Goal: Task Accomplishment & Management: Manage account settings

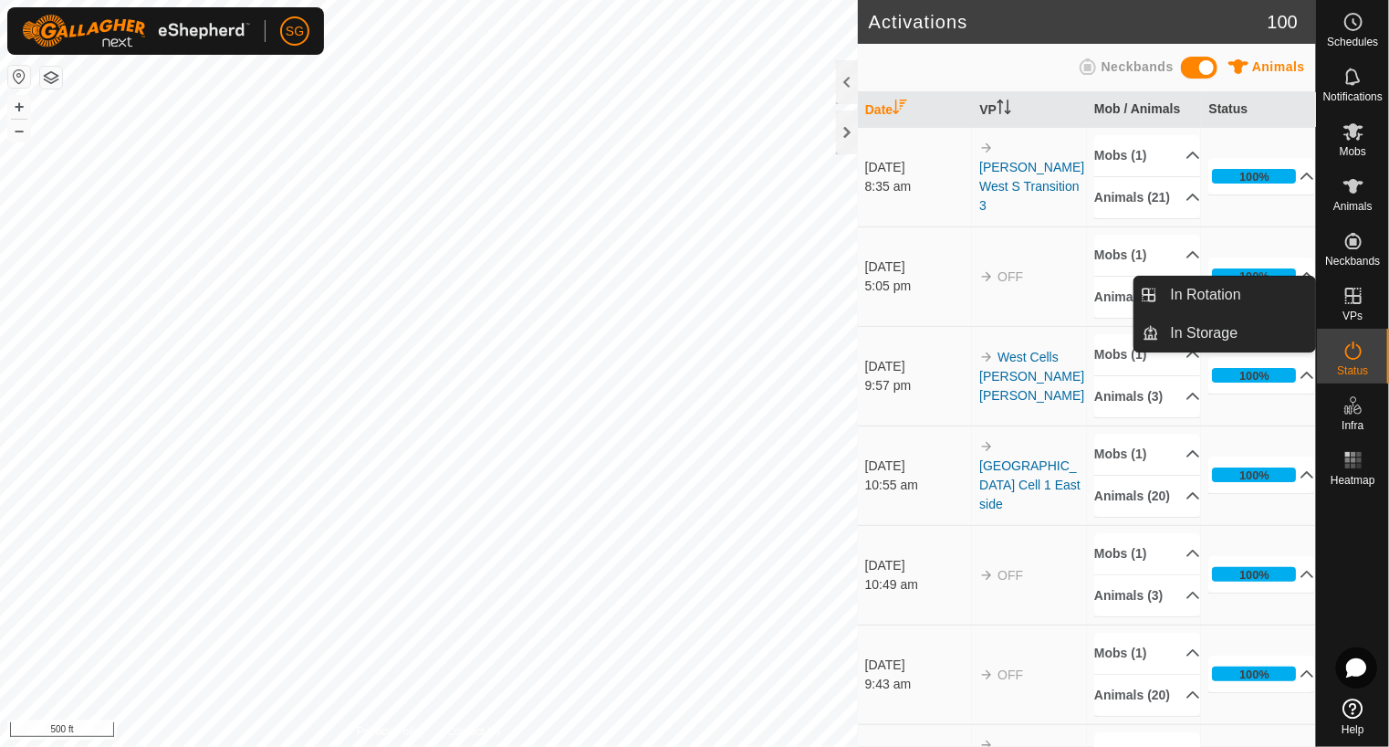
click at [1354, 307] on es-virtualpaddocks-svg-icon at bounding box center [1353, 295] width 33 height 29
click at [1194, 290] on link "In Rotation" at bounding box center [1238, 295] width 156 height 37
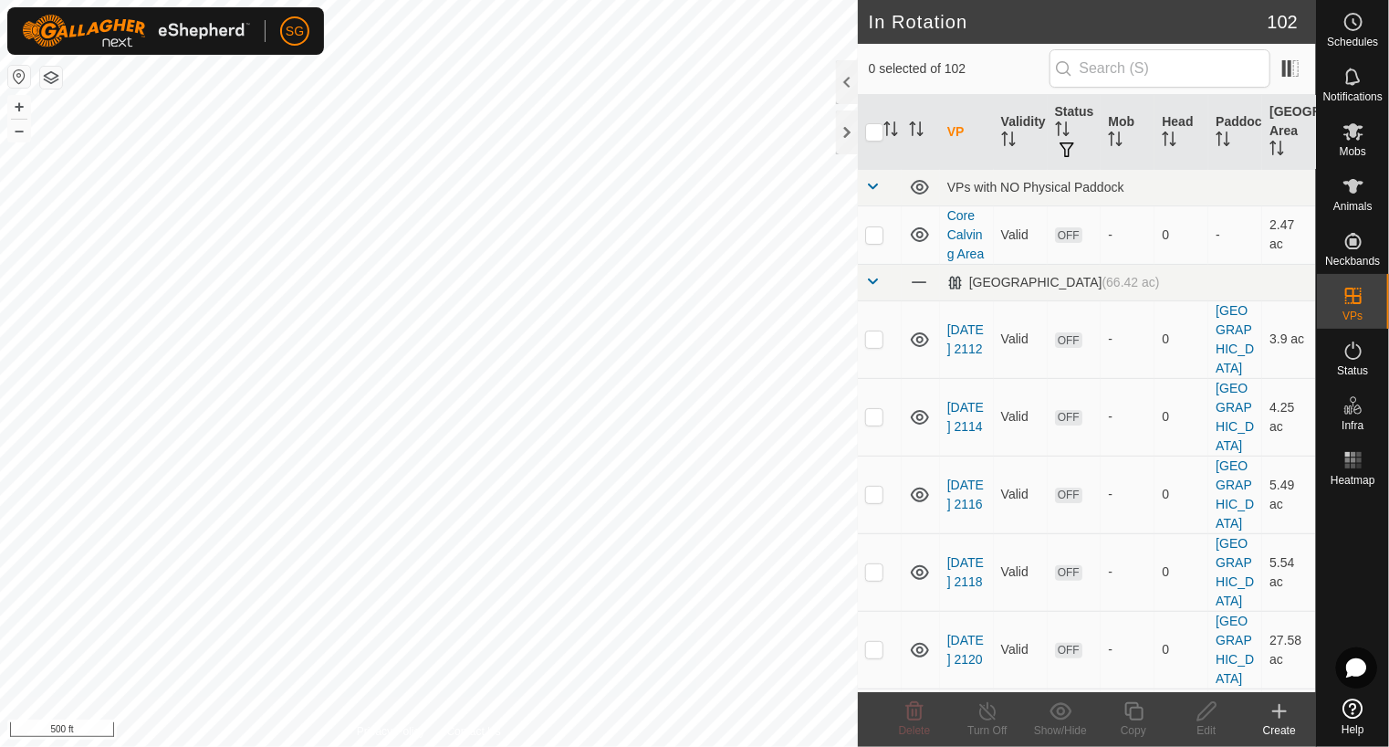
click at [1283, 711] on icon at bounding box center [1279, 711] width 13 height 0
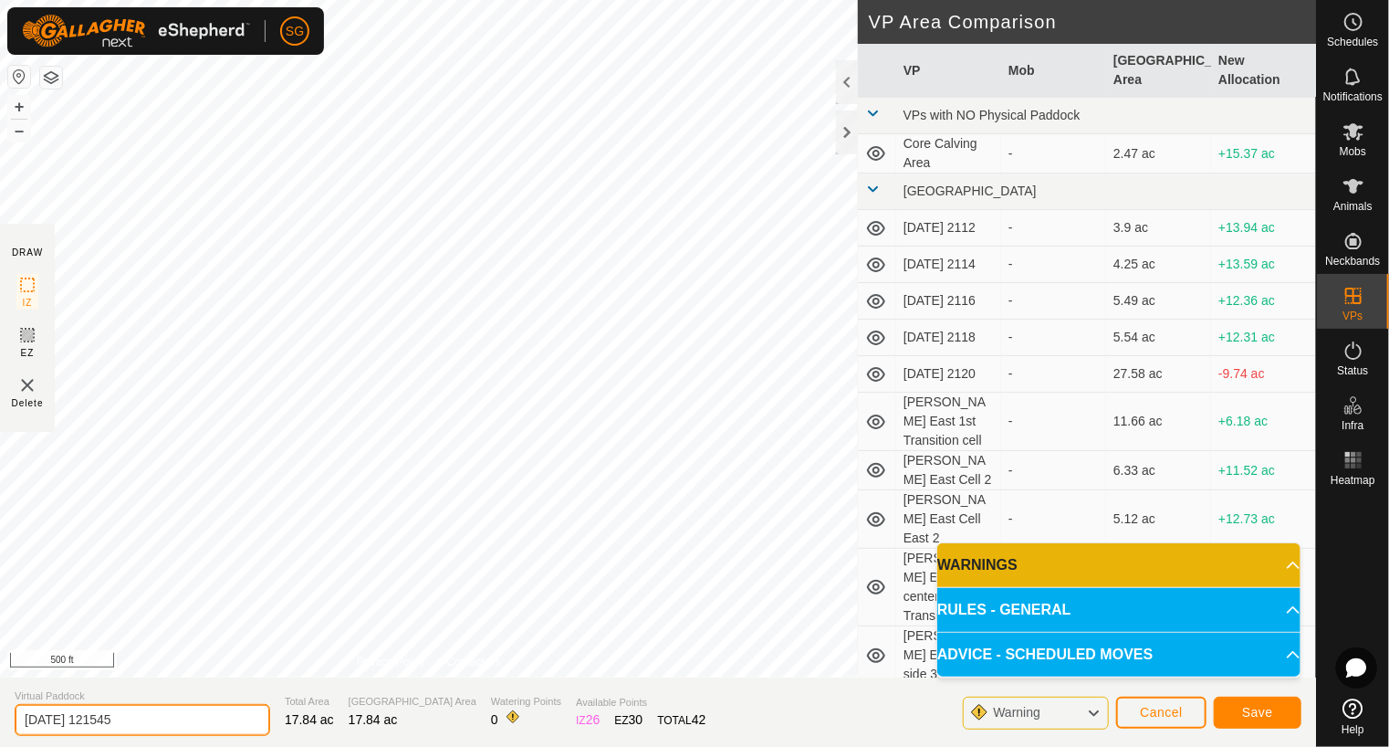
click at [239, 719] on input "2025-08-21 121545" at bounding box center [143, 720] width 256 height 32
type input "2"
type input "Twin Lakes Cell 1 West End"
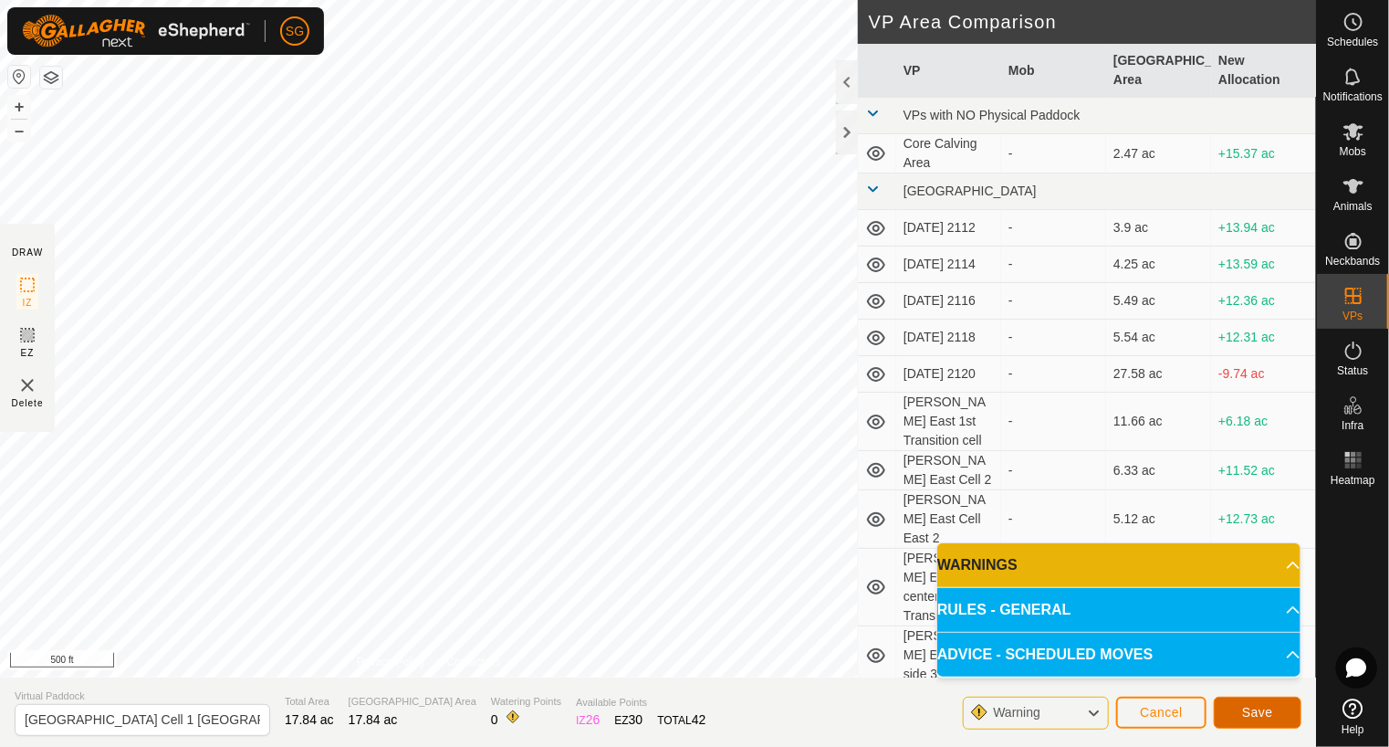
click at [1258, 716] on span "Save" at bounding box center [1257, 712] width 31 height 15
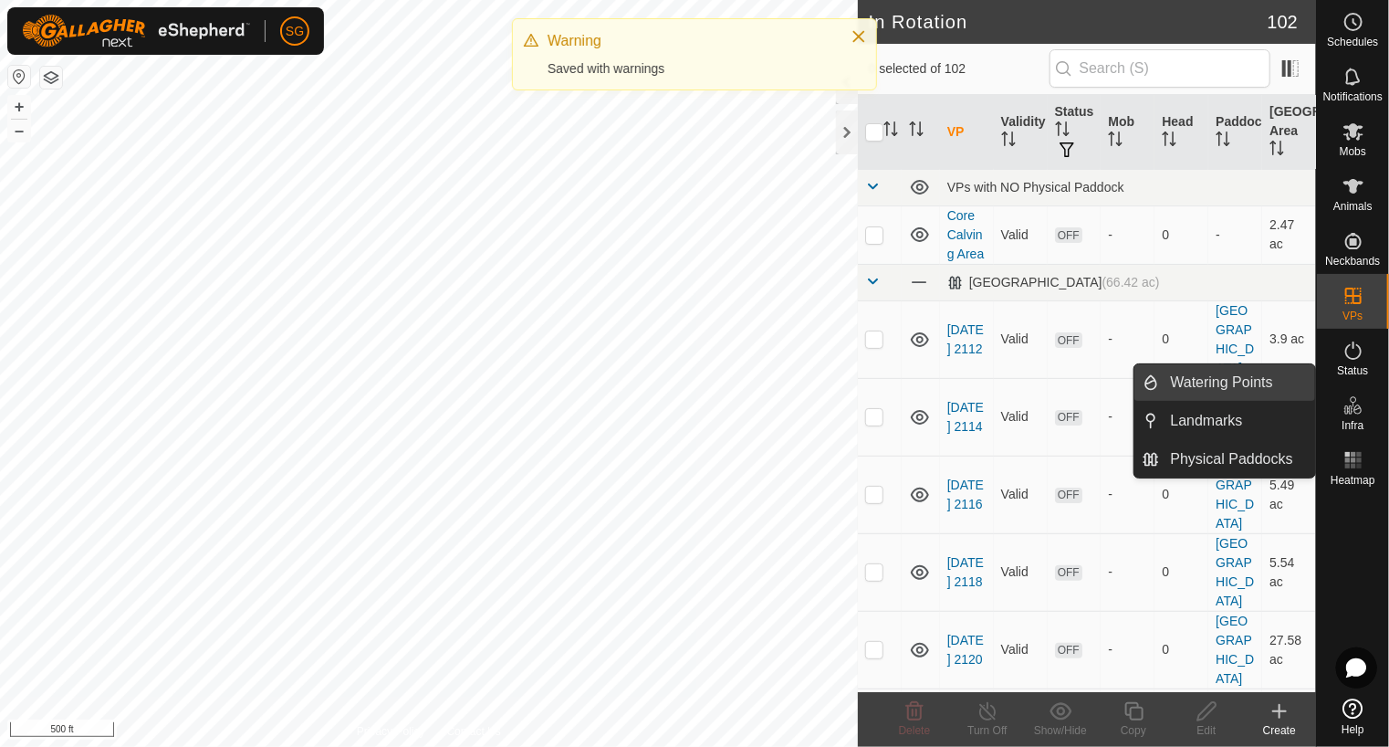
click at [1247, 388] on span "Watering Points" at bounding box center [1222, 382] width 102 height 22
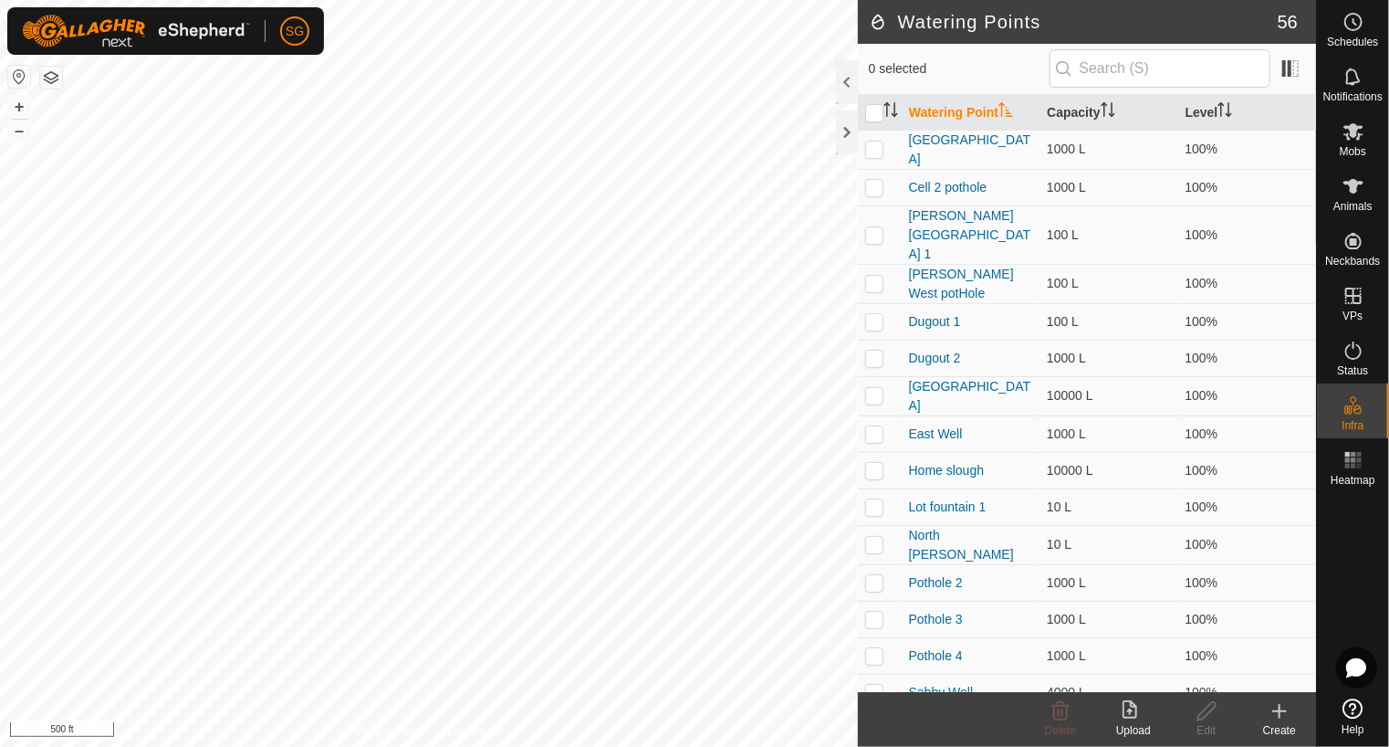
click at [1286, 715] on icon at bounding box center [1280, 711] width 22 height 22
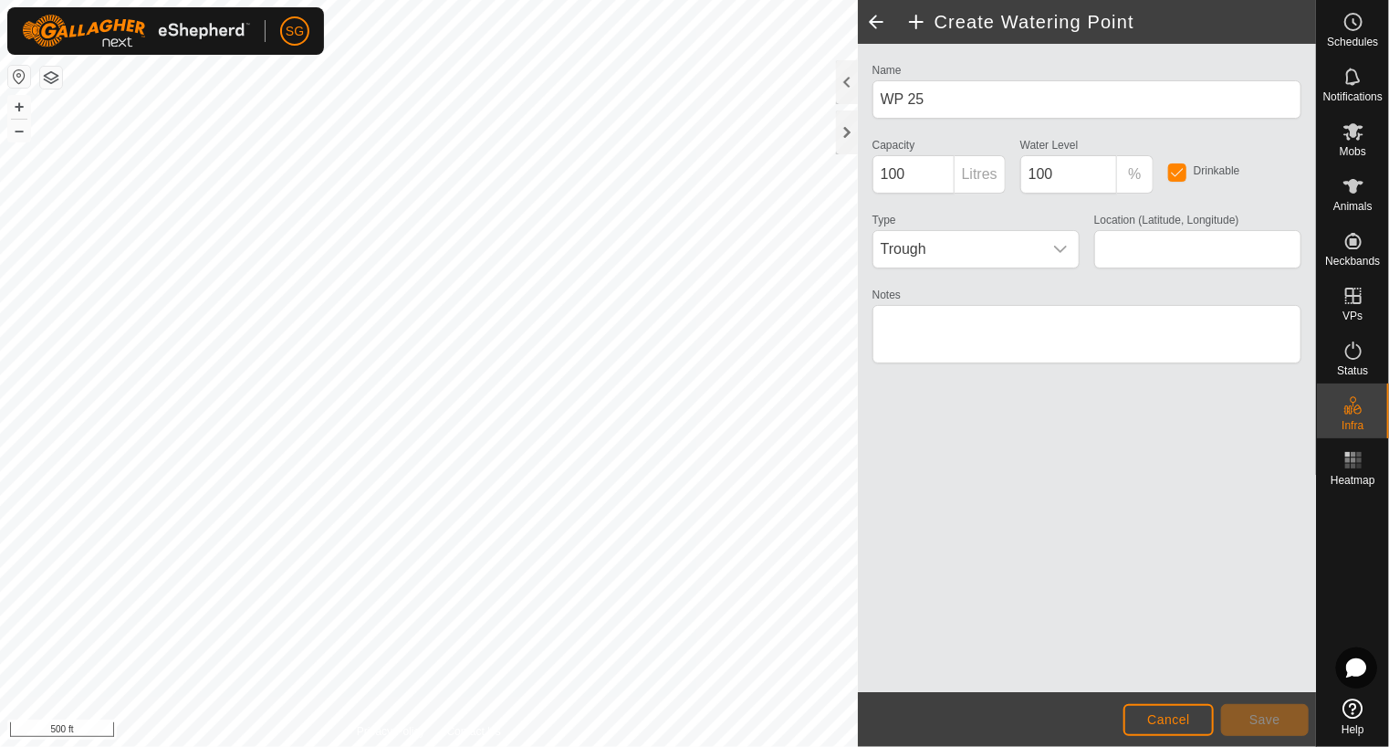
type input "48.698634, -99.914714"
click at [1254, 730] on button "Save" at bounding box center [1265, 720] width 88 height 32
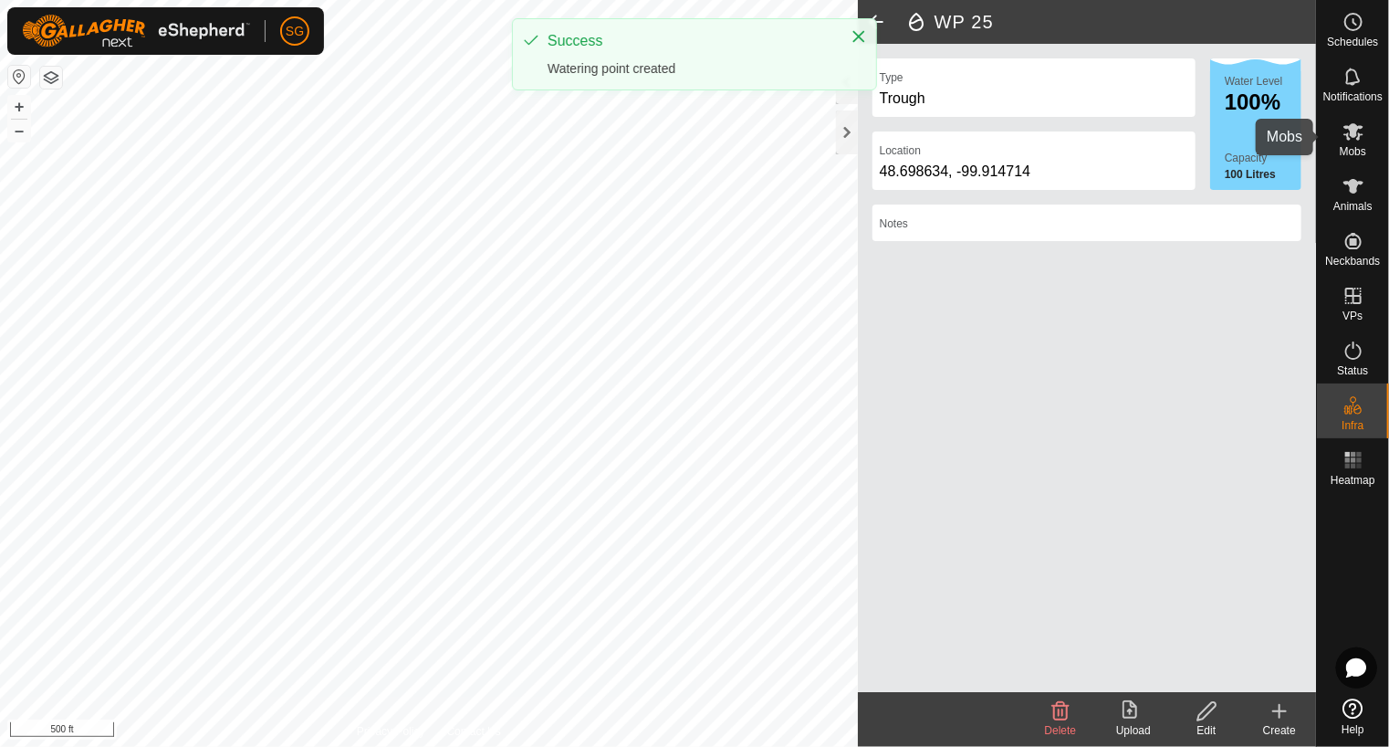
click at [1362, 141] on icon at bounding box center [1353, 131] width 22 height 22
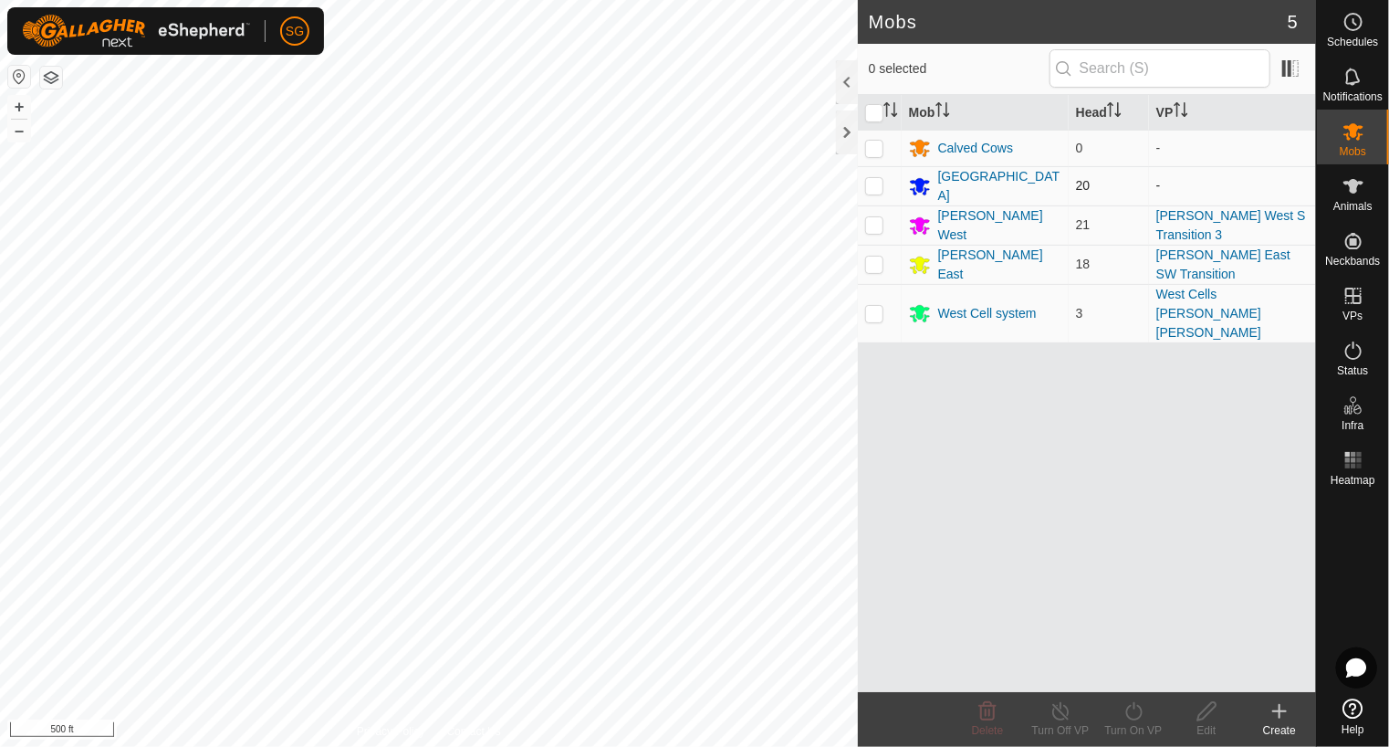
click at [877, 183] on p-checkbox at bounding box center [874, 185] width 18 height 15
checkbox input "true"
click at [987, 178] on div "[GEOGRAPHIC_DATA]" at bounding box center [999, 186] width 123 height 38
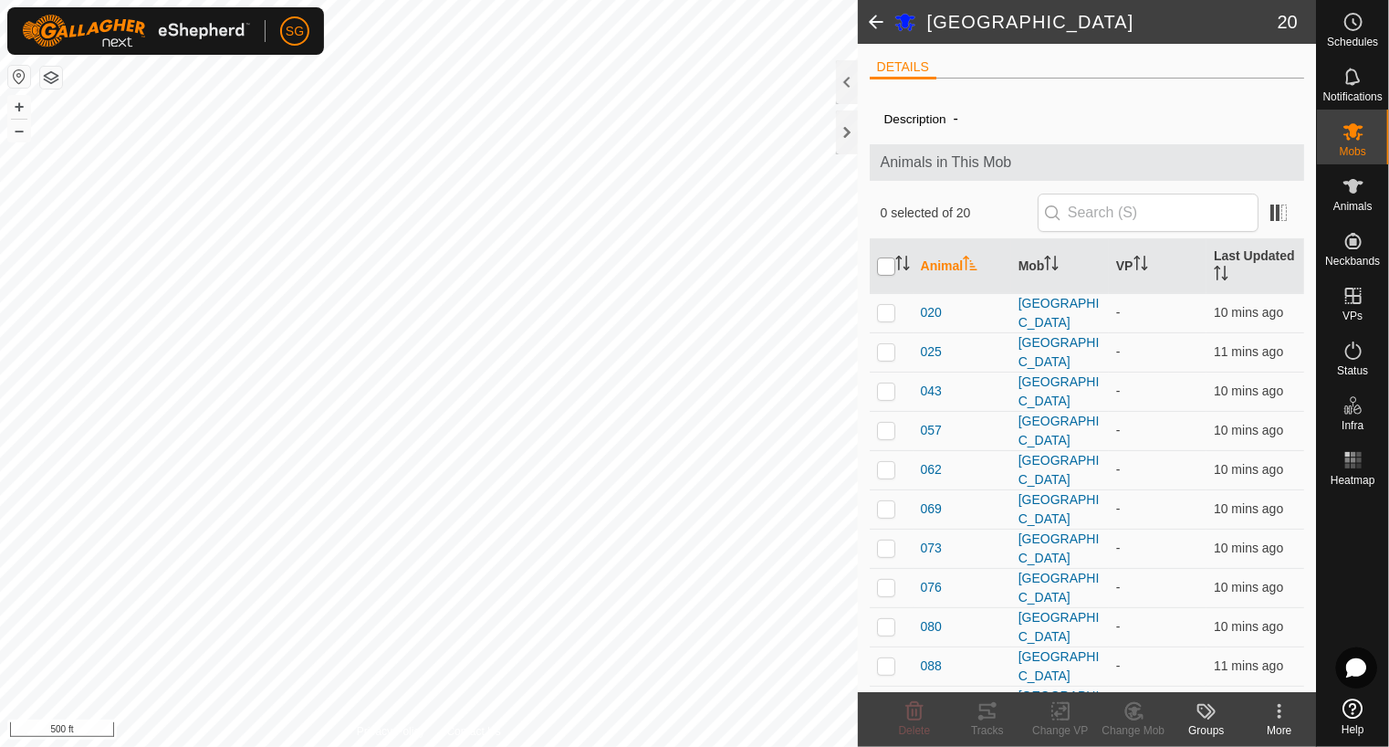
click at [887, 267] on input "checkbox" at bounding box center [886, 266] width 18 height 18
checkbox input "true"
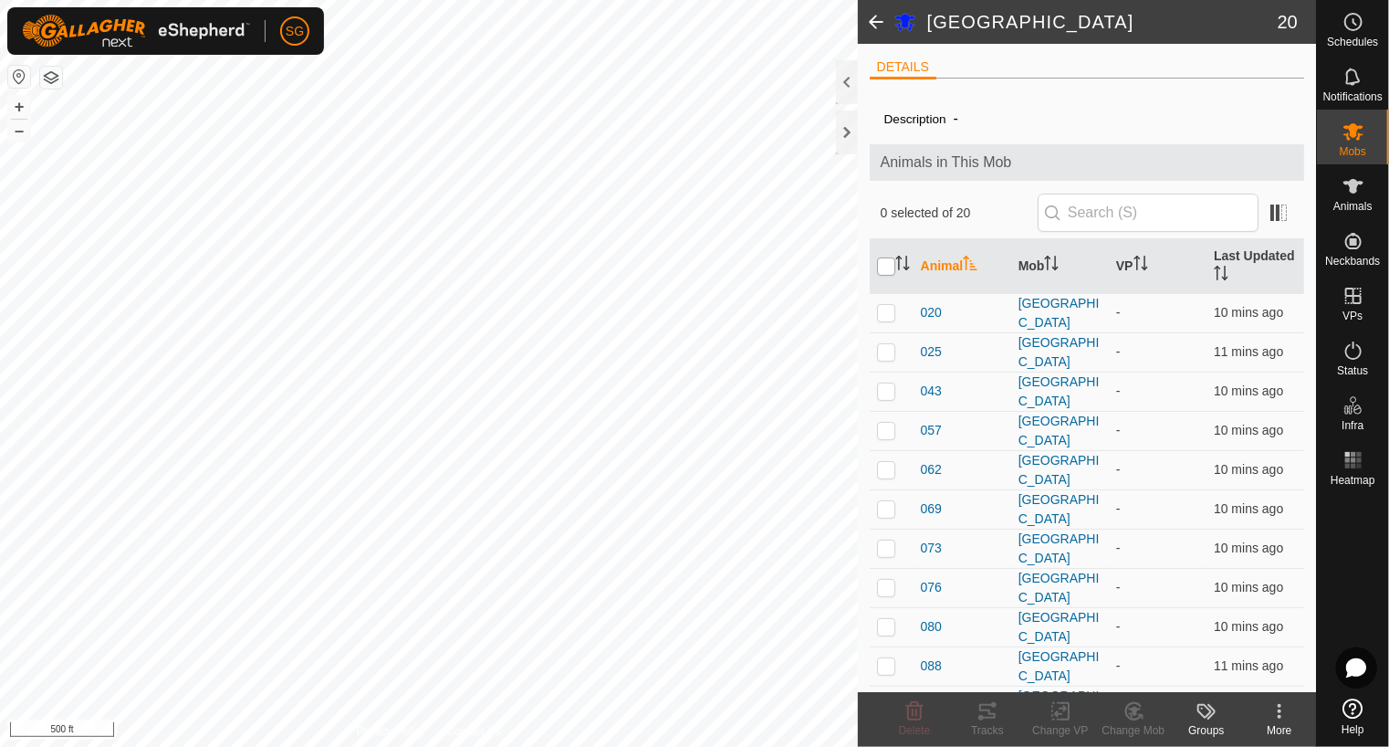
checkbox input "true"
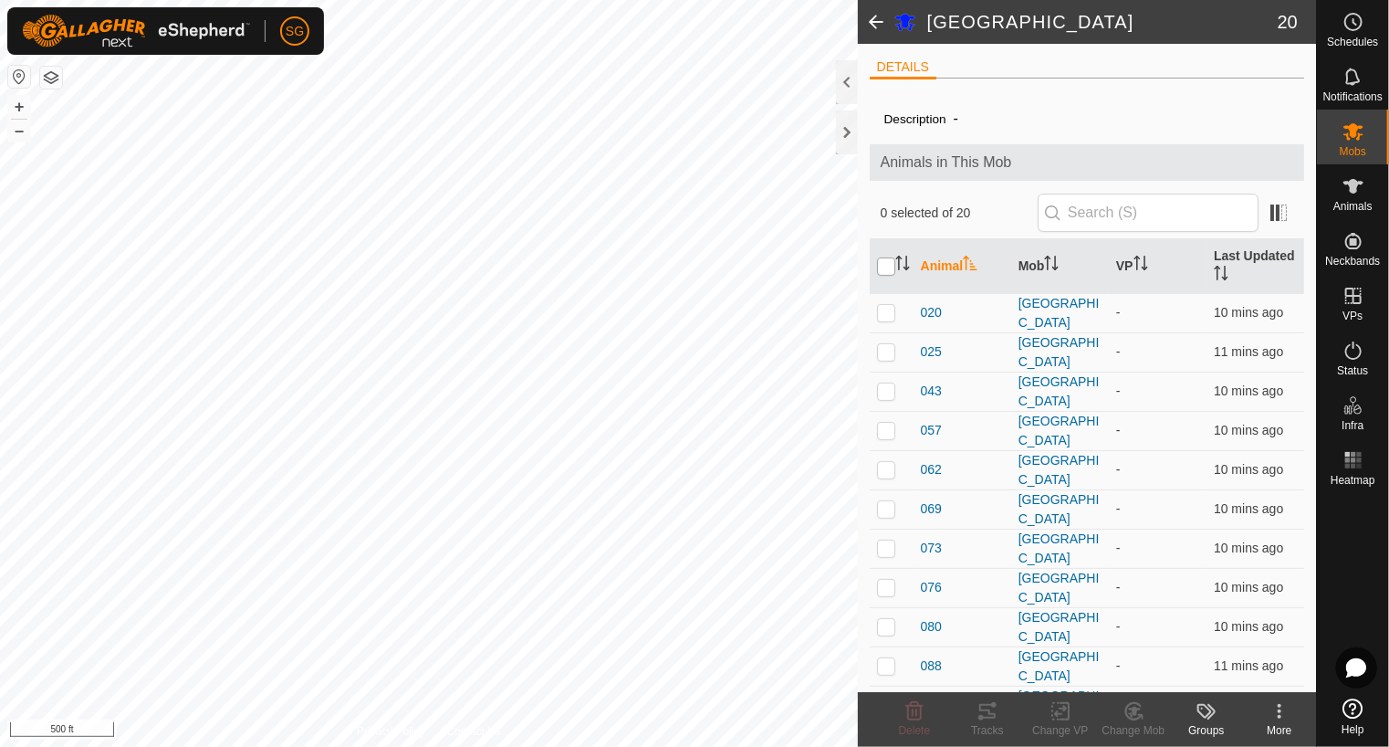
checkbox input "true"
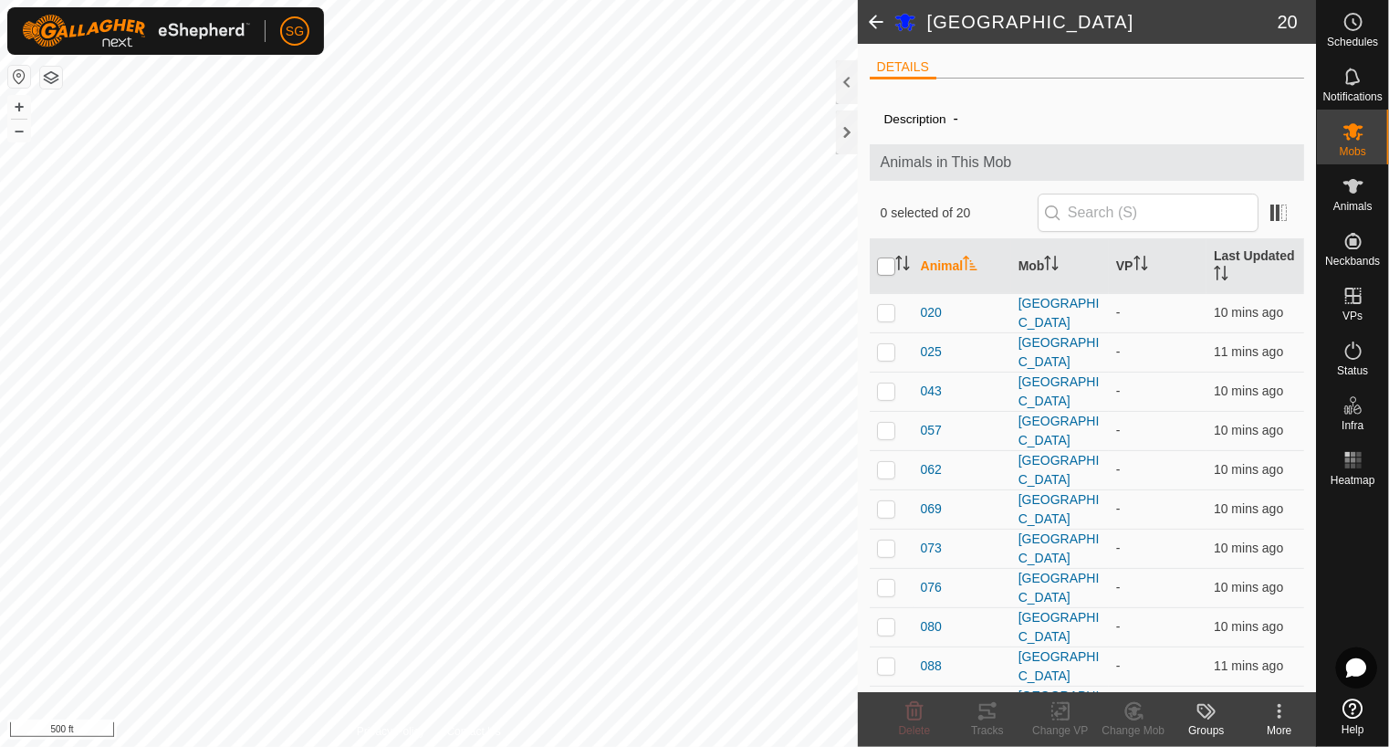
checkbox input "true"
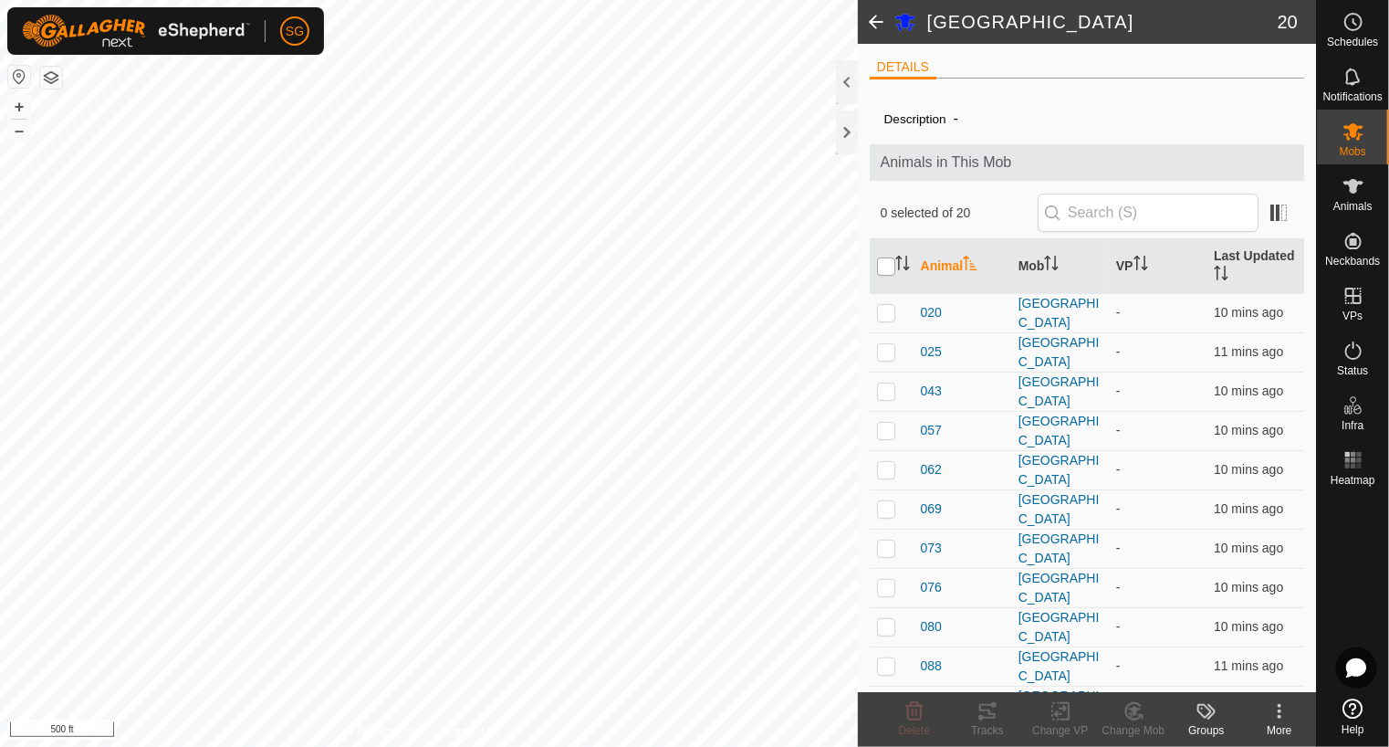
checkbox input "true"
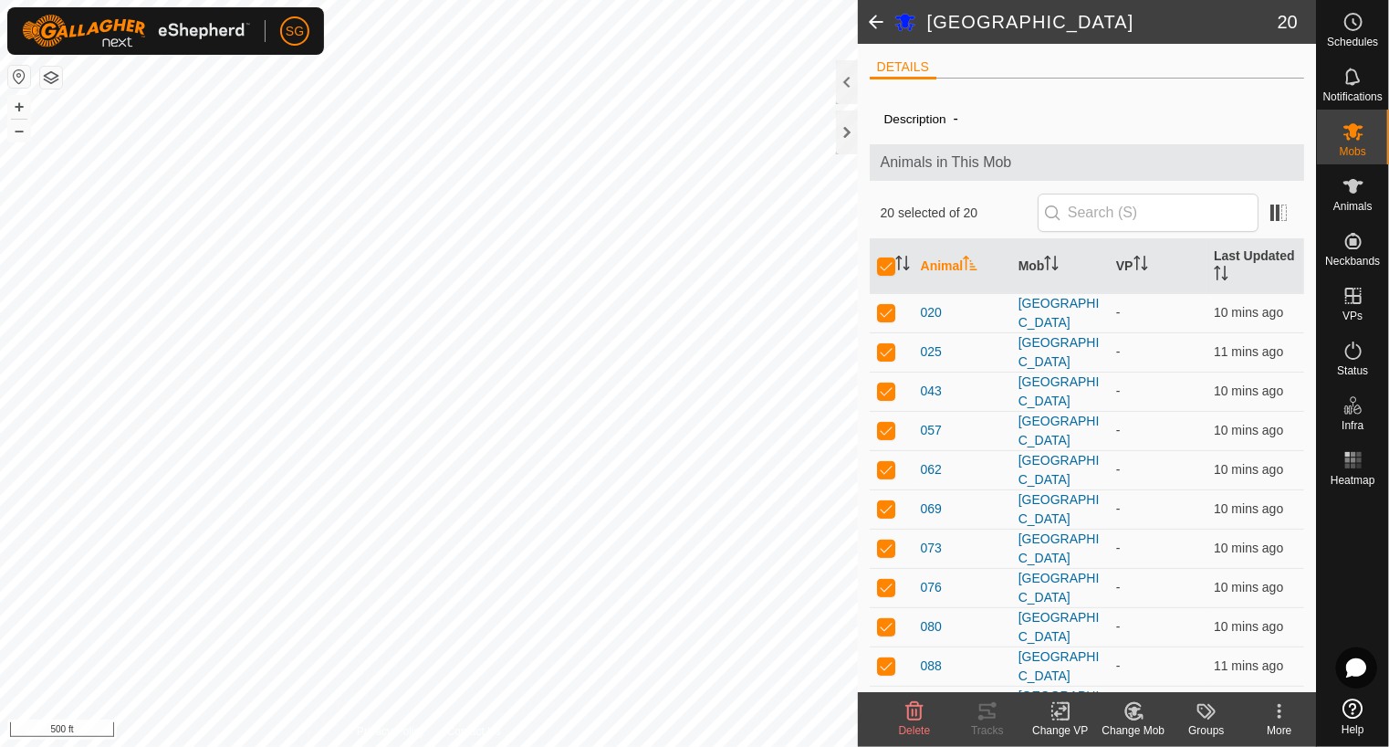
click at [1067, 713] on icon at bounding box center [1061, 711] width 23 height 22
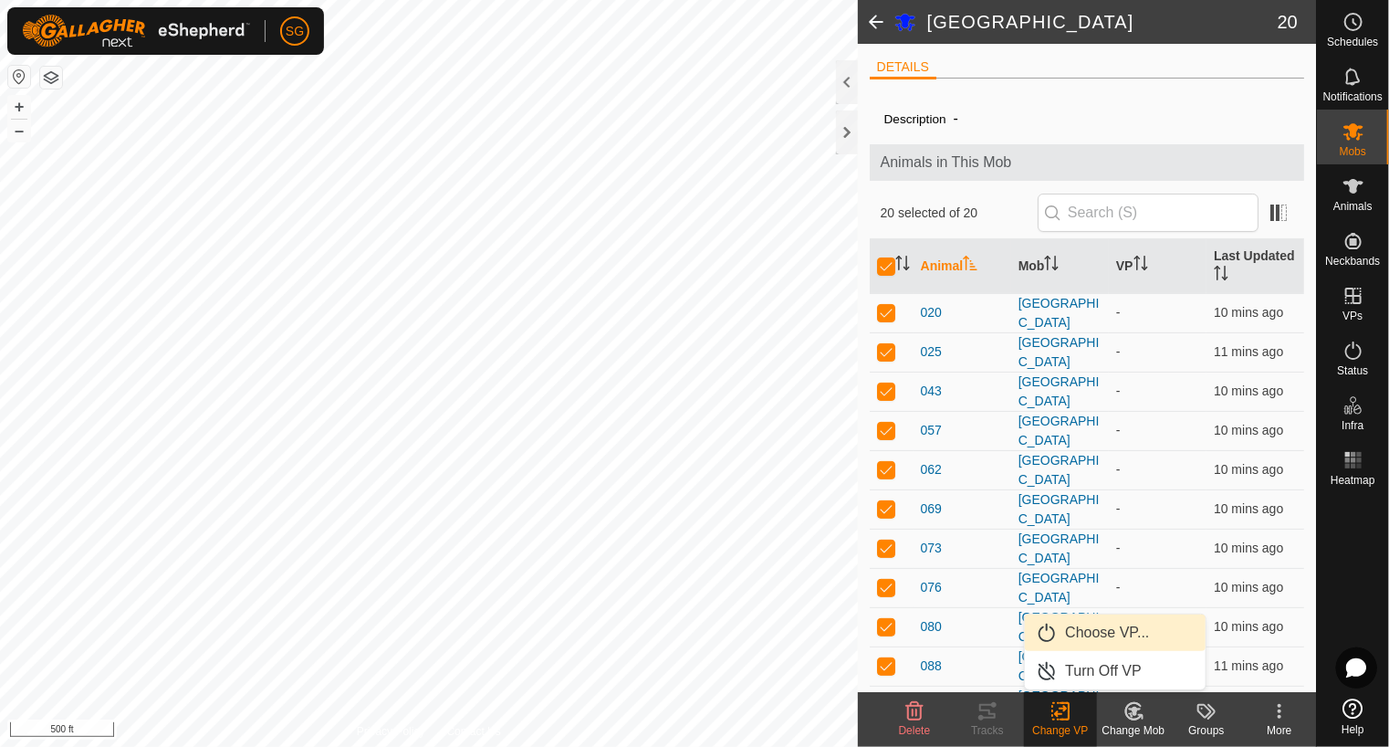
click at [1082, 636] on link "Choose VP..." at bounding box center [1115, 632] width 181 height 37
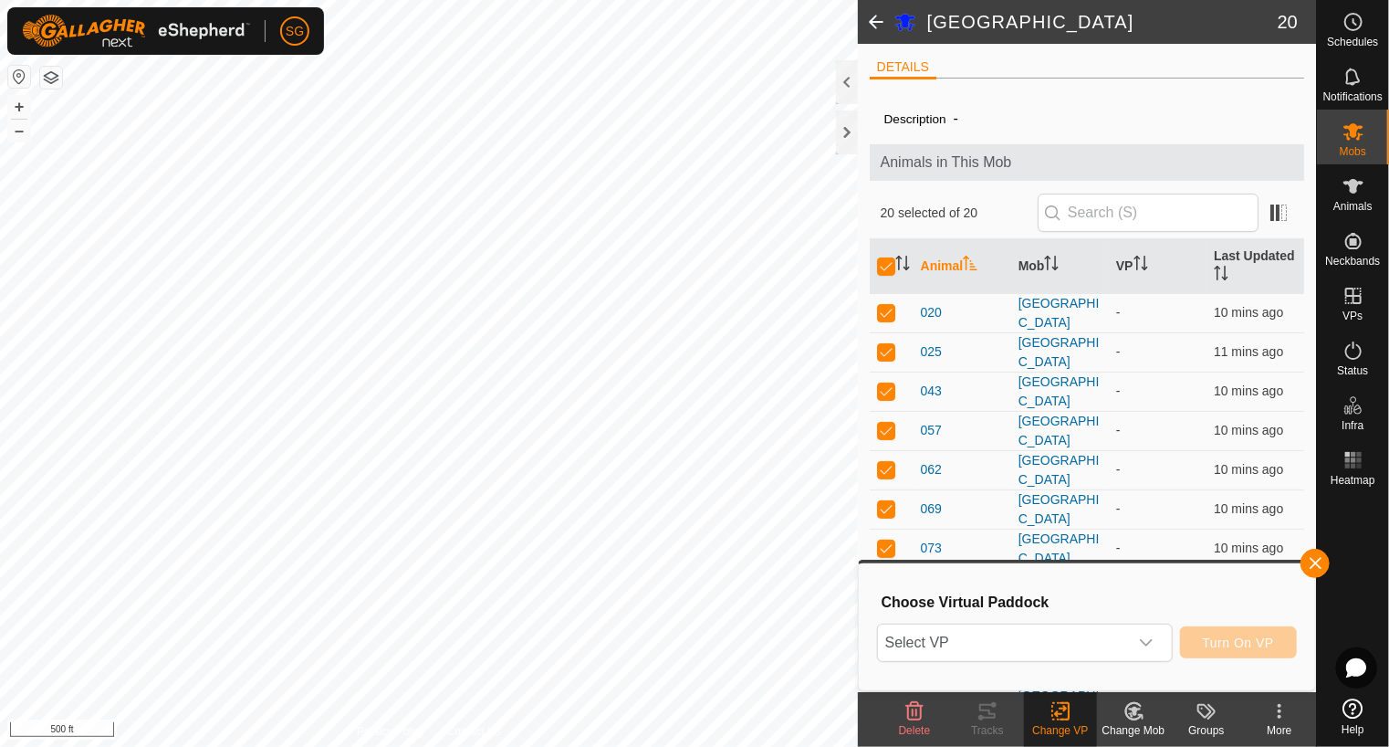
click at [1082, 637] on span "Select VP" at bounding box center [1003, 642] width 250 height 37
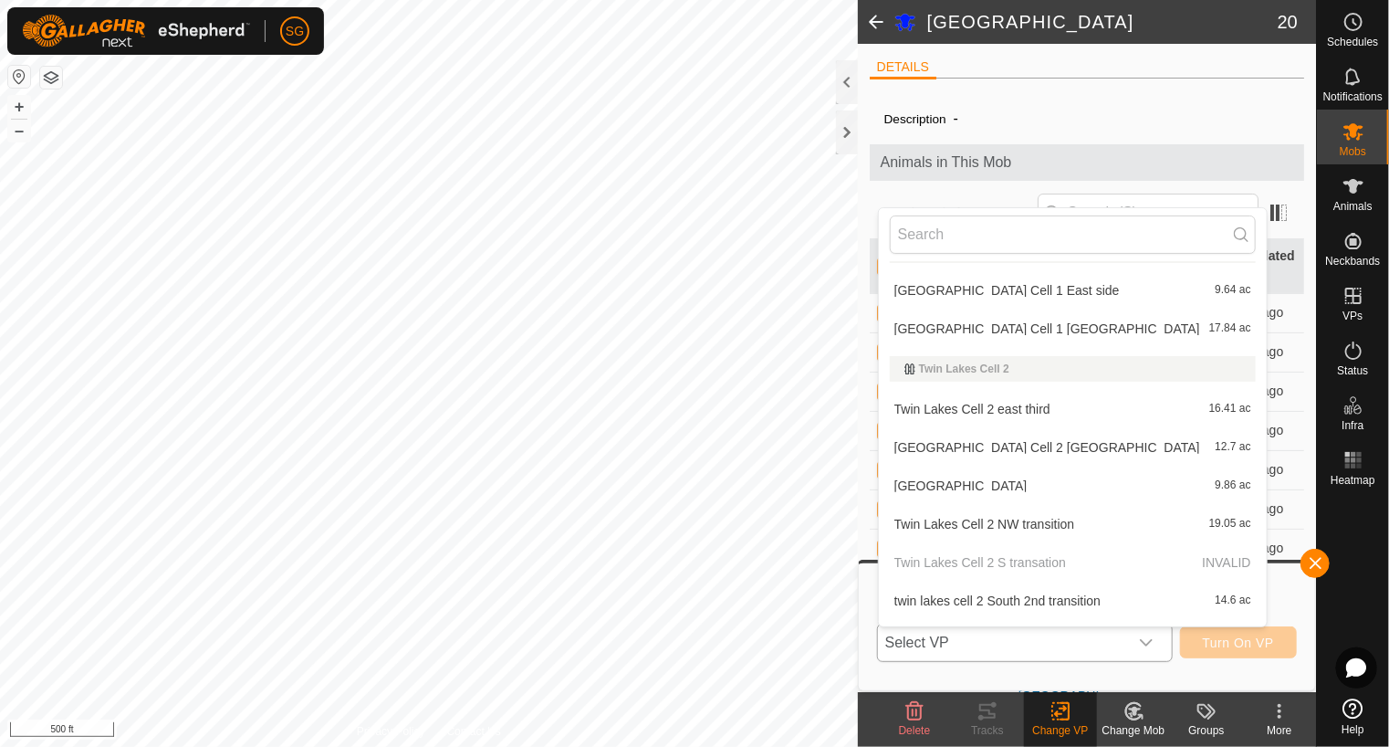
scroll to position [3012, 0]
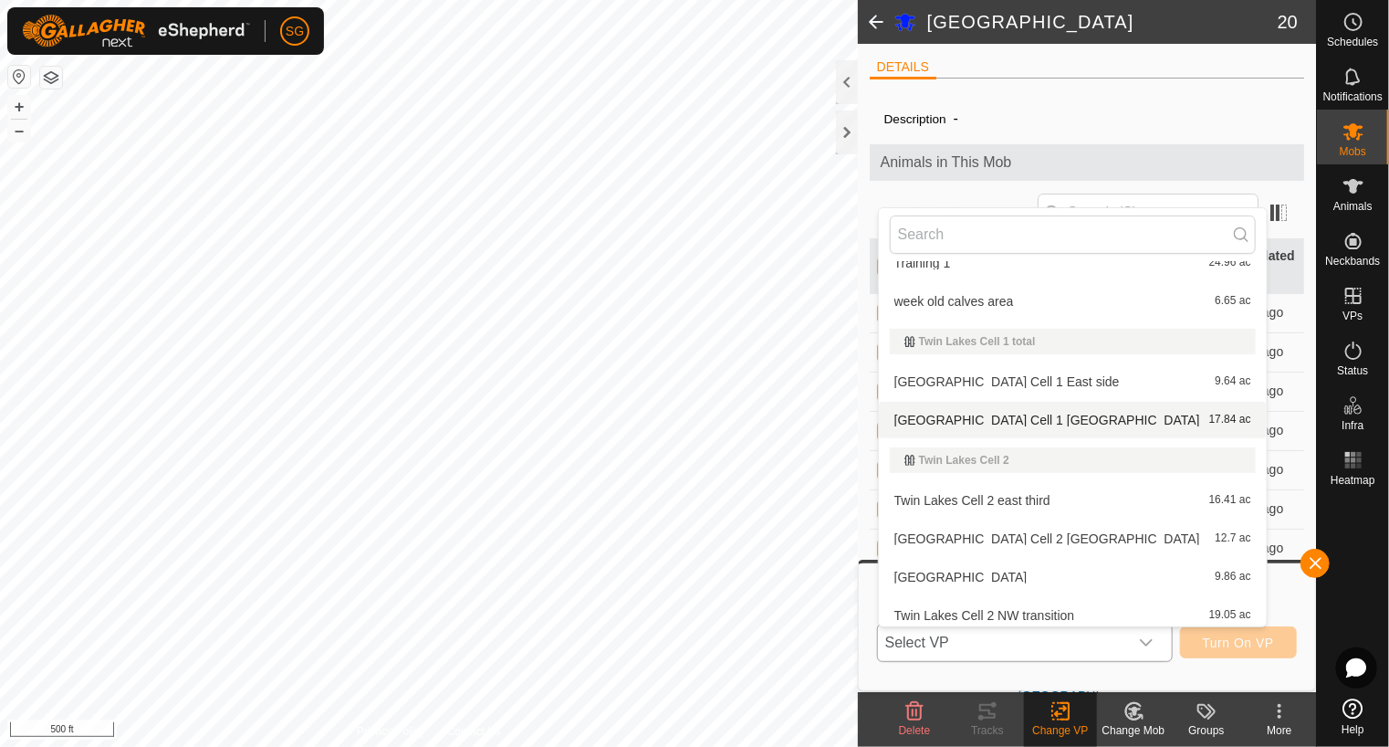
click at [1023, 414] on li "Twin Lakes Cell 1 West End 17.84 ac" at bounding box center [1073, 420] width 388 height 37
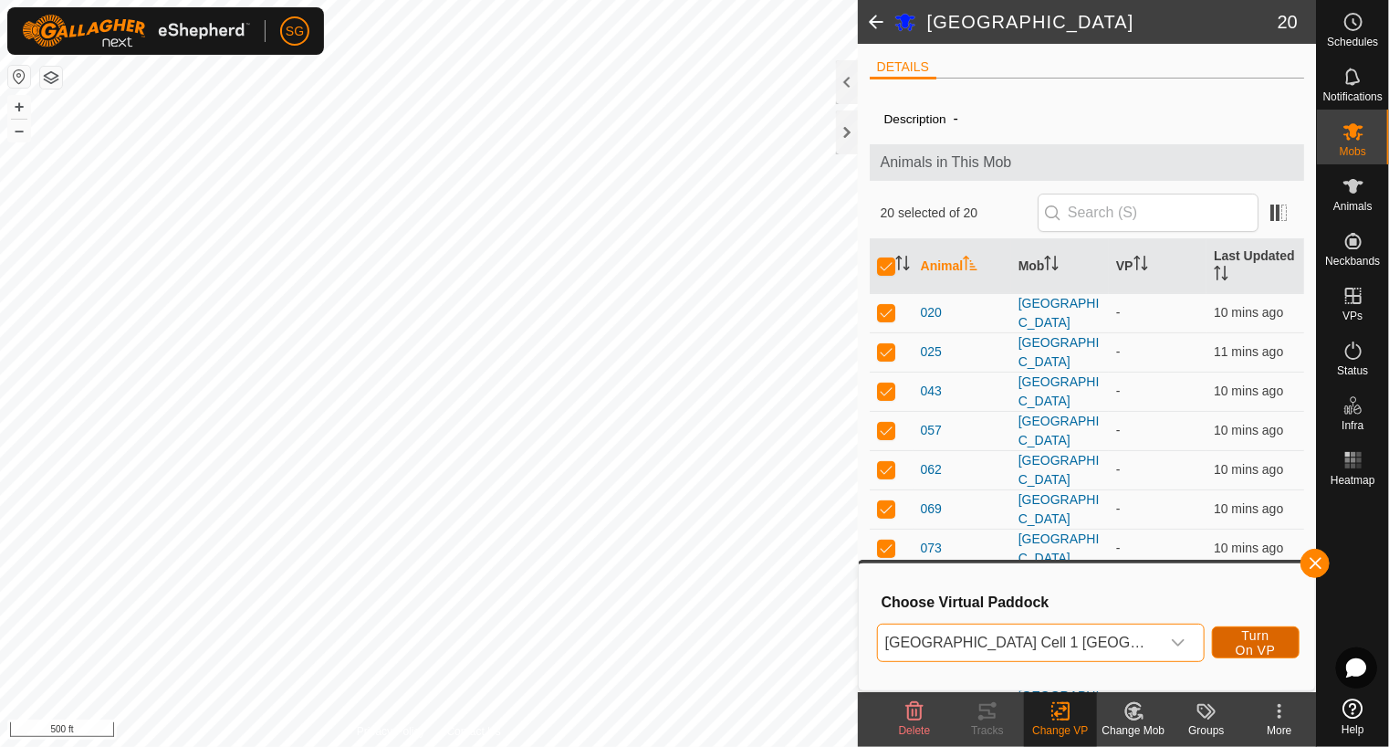
click at [1244, 637] on span "Turn On VP" at bounding box center [1256, 642] width 42 height 29
